Goal: Navigation & Orientation: Go to known website

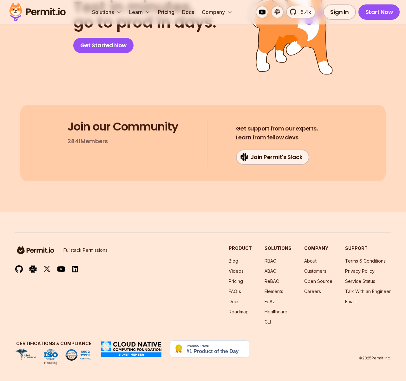
scroll to position [3288, 0]
